Goal: Task Accomplishment & Management: Manage account settings

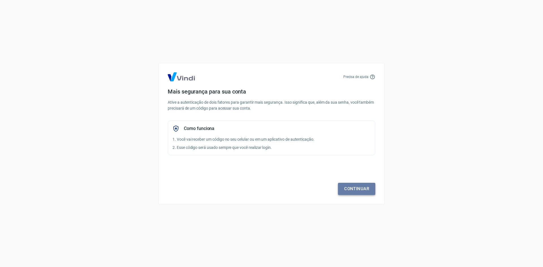
click at [340, 184] on link "Continuar" at bounding box center [356, 189] width 37 height 12
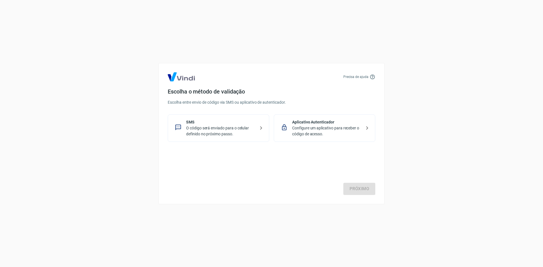
click at [239, 133] on p "O código será enviado para o celular definido no próximo passo." at bounding box center [220, 131] width 69 height 12
click at [361, 190] on link "Próximo" at bounding box center [359, 189] width 32 height 12
click at [226, 120] on p "SMS" at bounding box center [220, 122] width 69 height 6
click at [351, 184] on link "Próximo" at bounding box center [359, 189] width 32 height 12
